Goal: Transaction & Acquisition: Purchase product/service

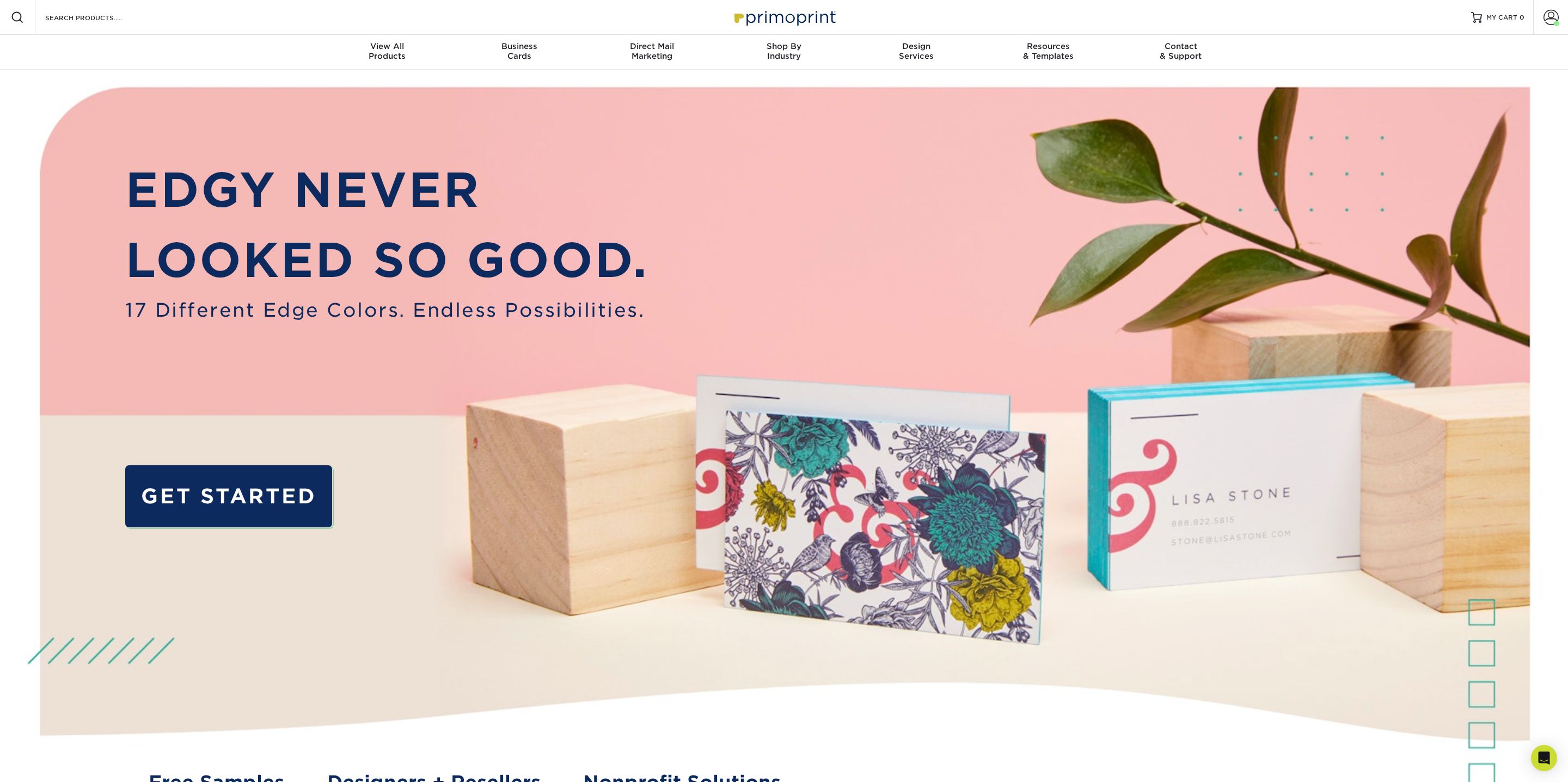
click at [136, 26] on div "Search Products" at bounding box center [93, 17] width 115 height 35
click at [125, 22] on input "Search Products" at bounding box center [97, 17] width 106 height 13
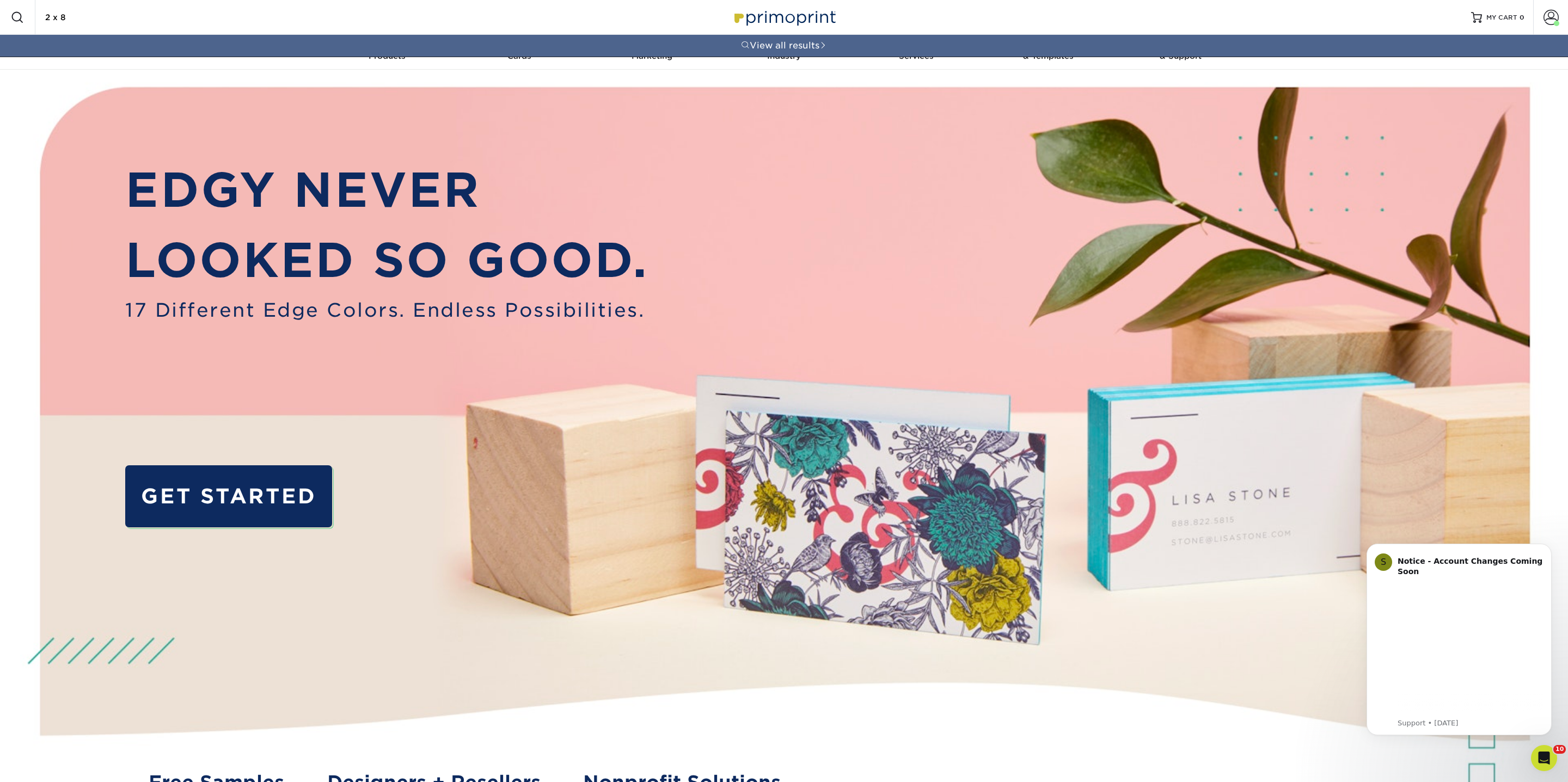
type input "2 x 8"
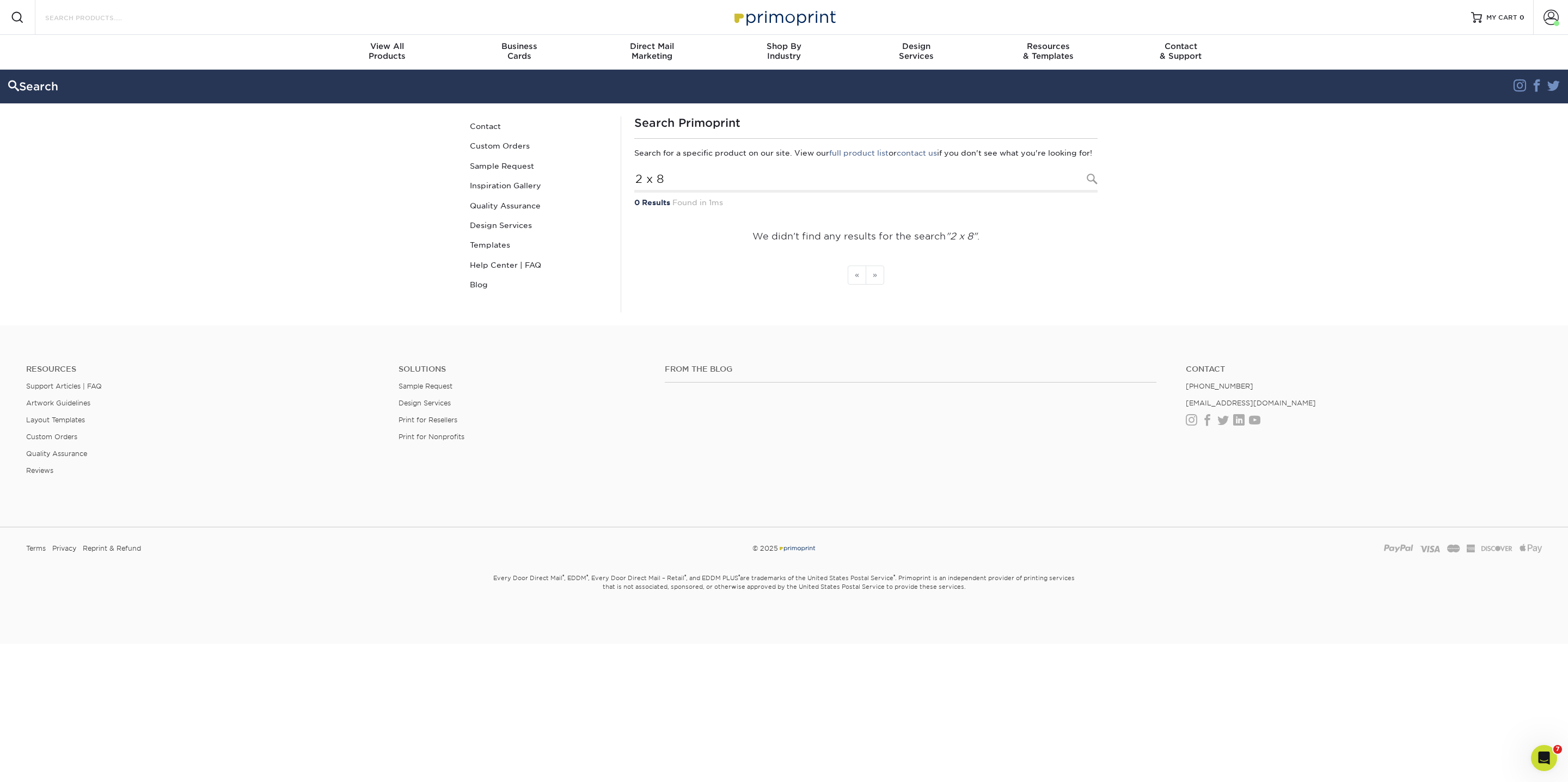
click at [116, 15] on input "Search Products" at bounding box center [97, 17] width 106 height 13
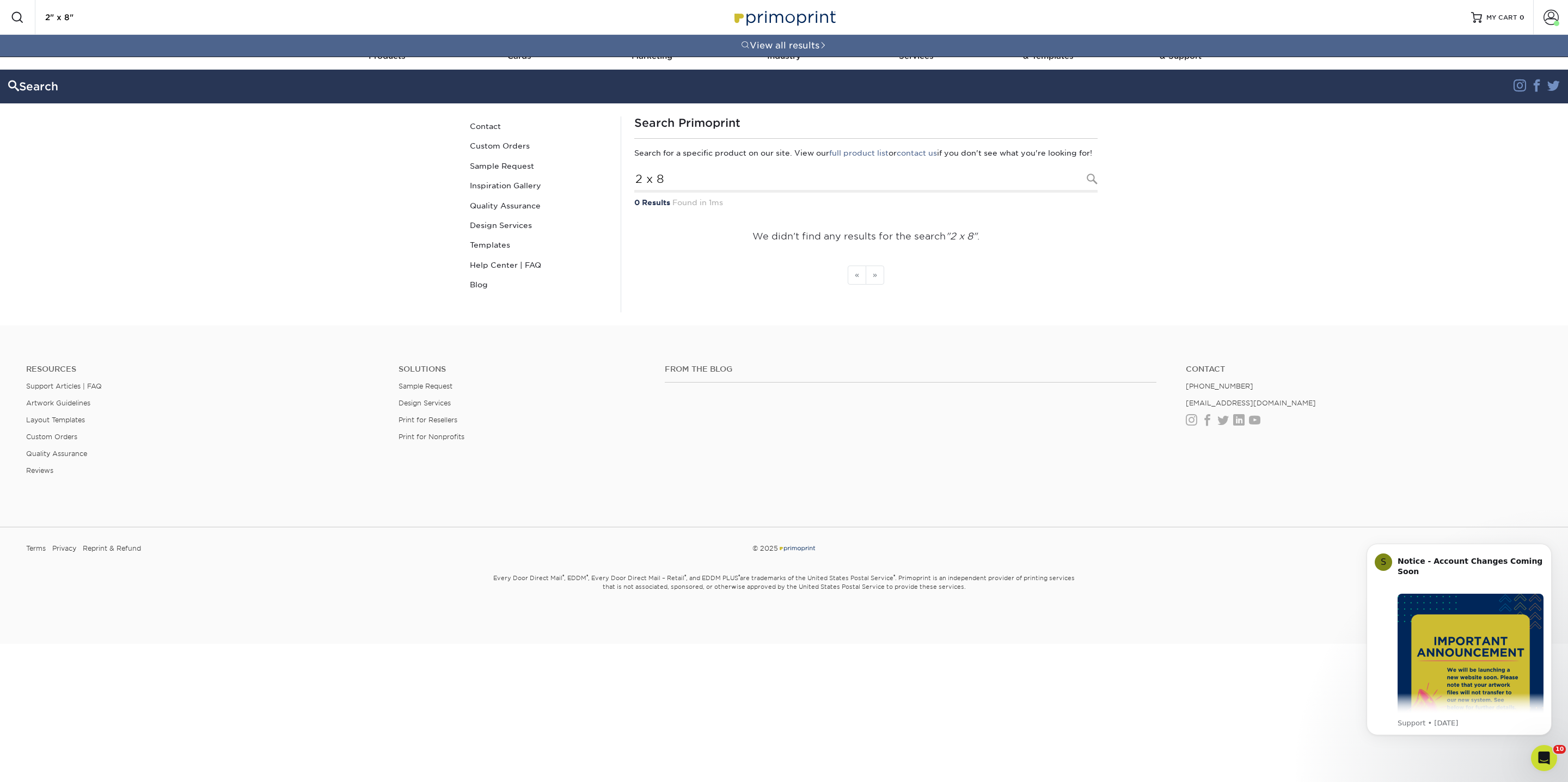
type input "2" x 8""
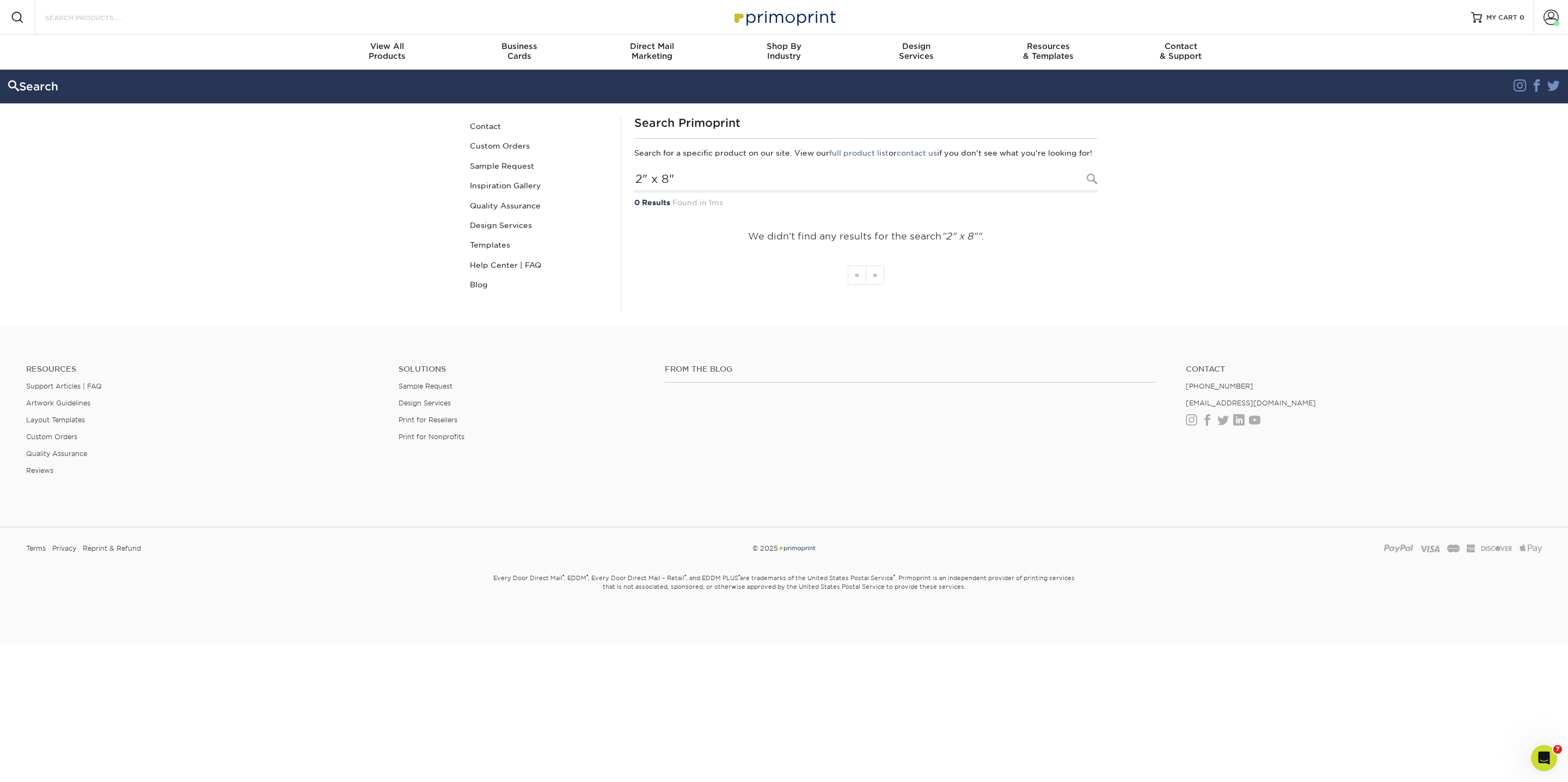
click at [87, 16] on input "Search Products" at bounding box center [97, 17] width 106 height 13
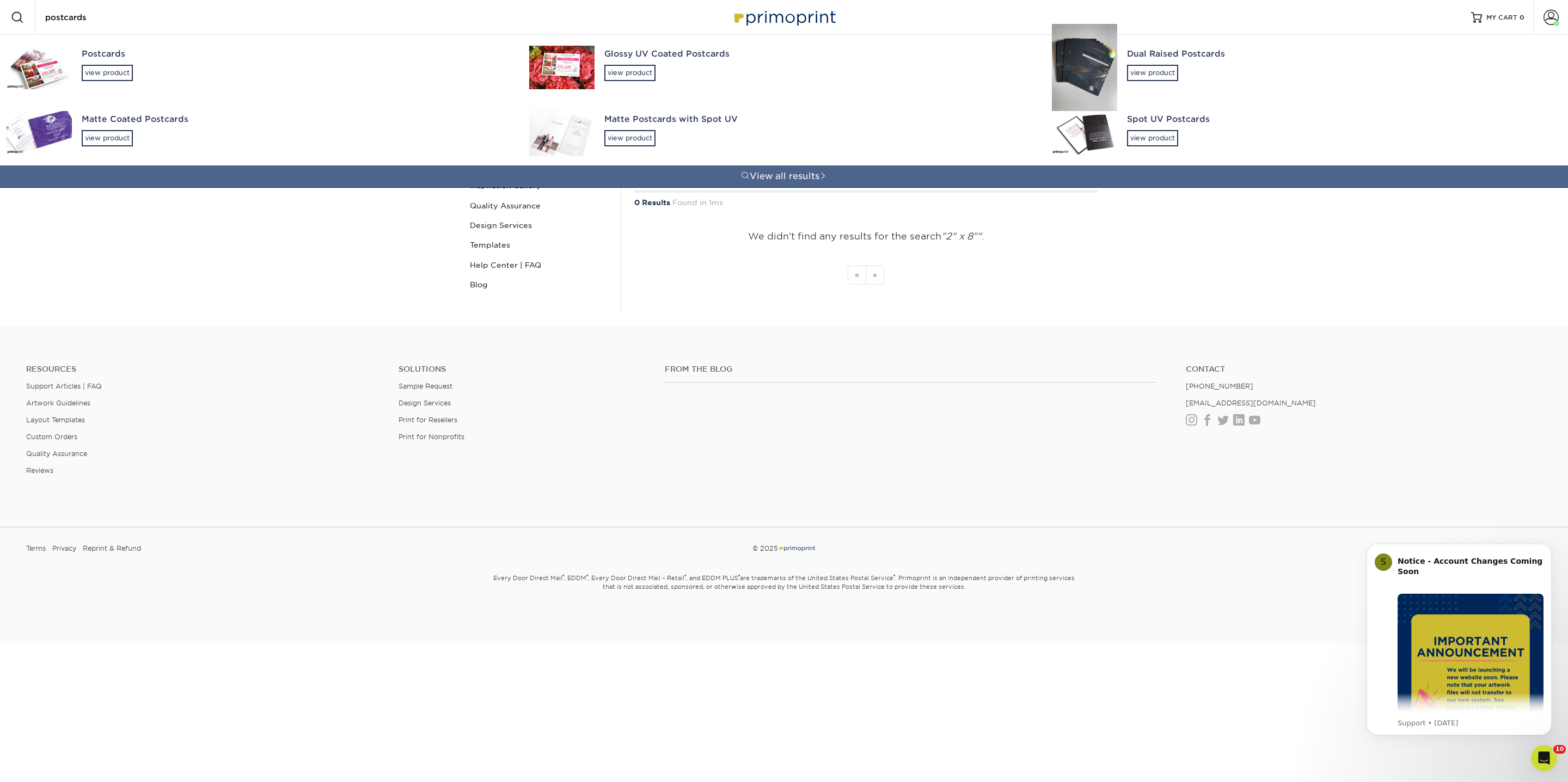
type input "postcards"
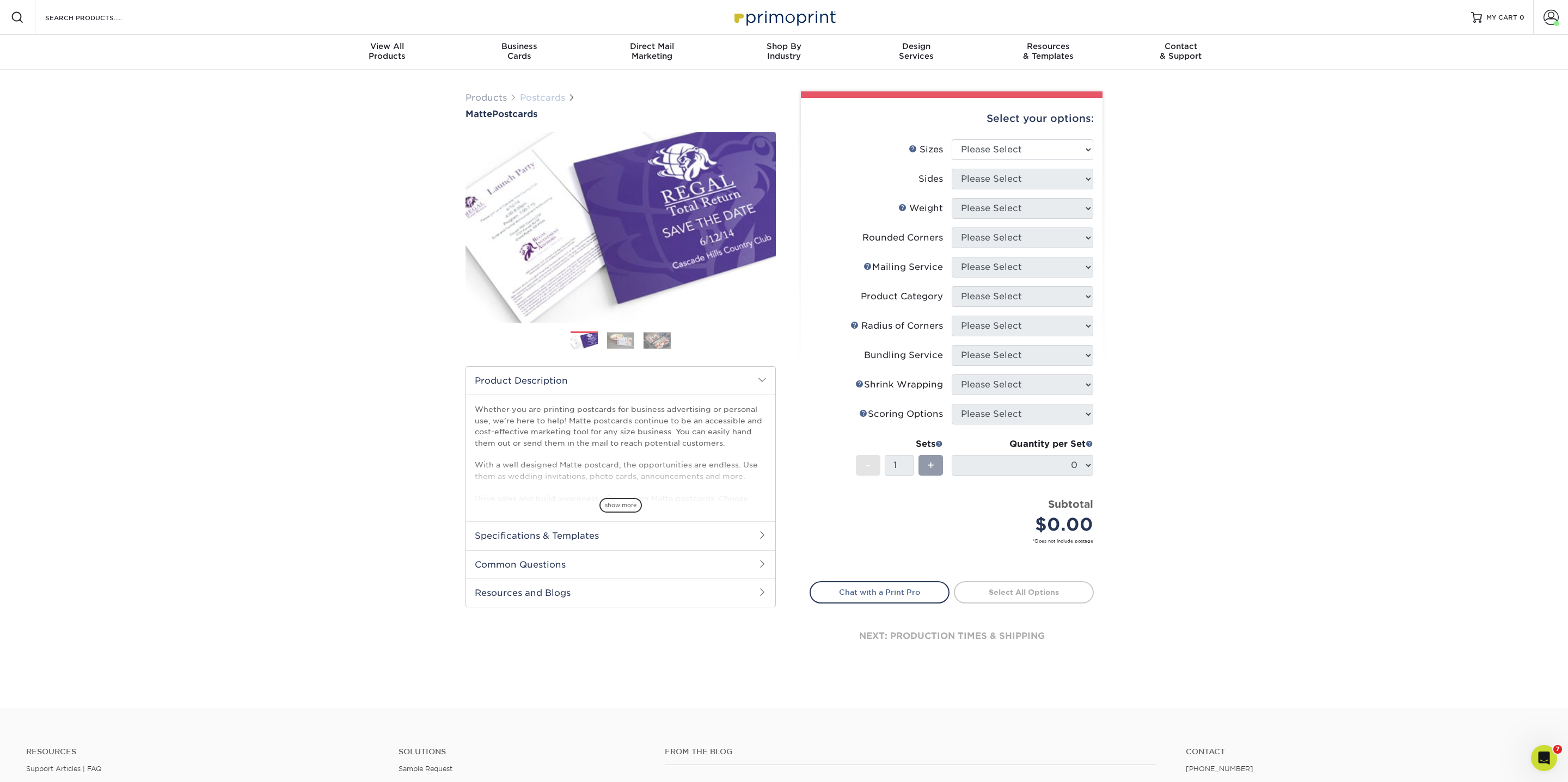
click at [556, 97] on link "Postcards" at bounding box center [542, 97] width 45 height 10
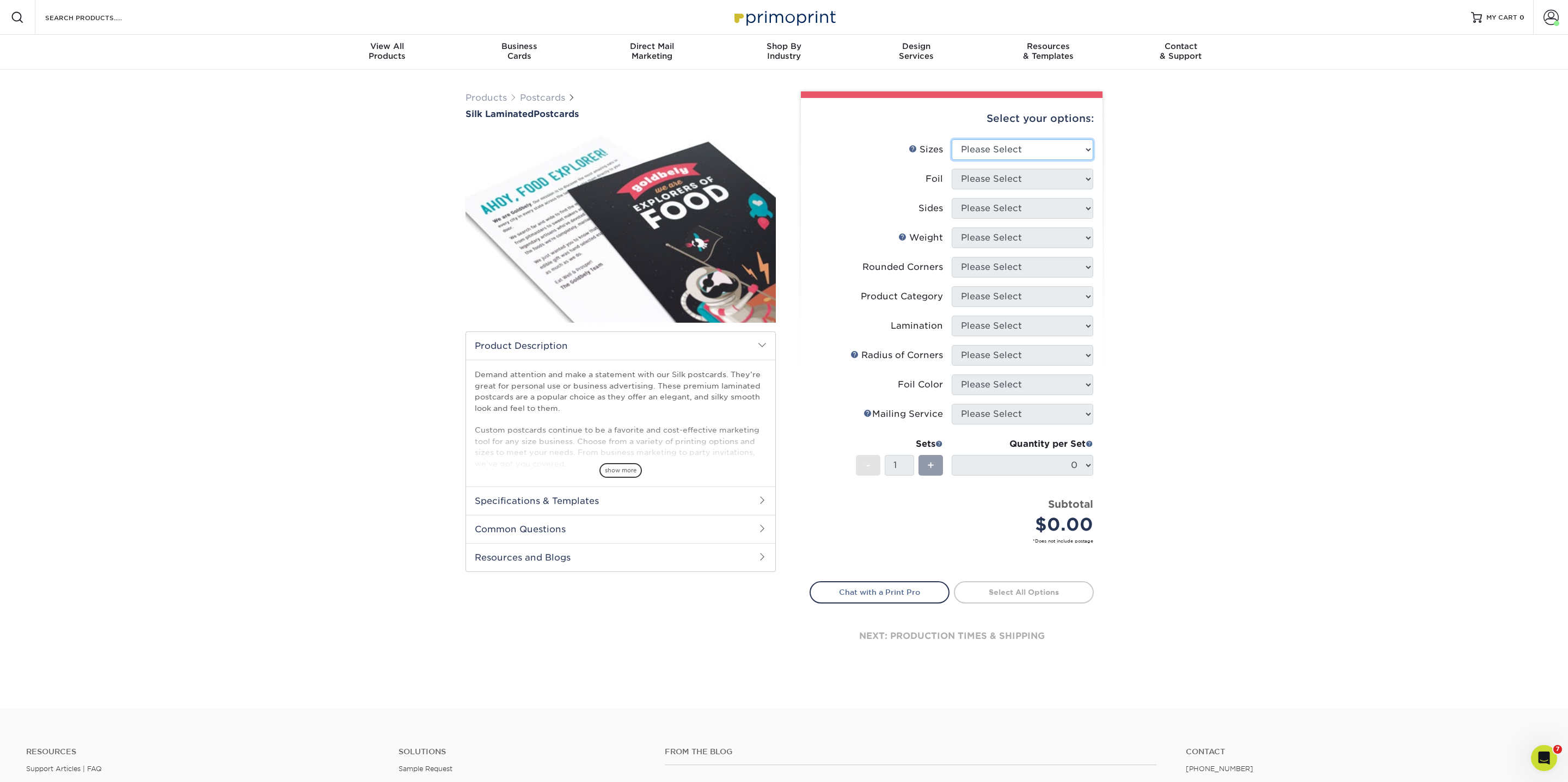
click at [998, 156] on select "Please Select 2" x 4" 2" x 6" 2" x 8" 3" x 5" 3.5" x 3.5" 3.5" x 4" 3.5" x 8.5"…" at bounding box center [1022, 150] width 142 height 21
select select "2.00x8.00"
click at [951, 139] on select "Please Select 2" x 4" 2" x 6" 2" x 8" 3" x 5" 3.5" x 3.5" 3.5" x 4" 3.5" x 8.5"…" at bounding box center [1022, 150] width 142 height 21
